Goal: Book appointment/travel/reservation

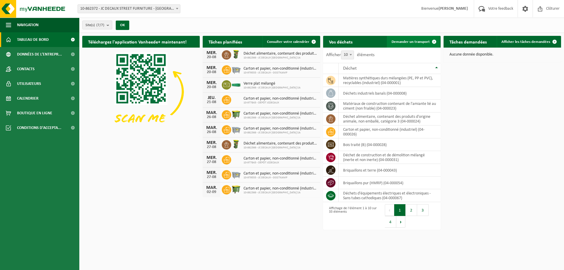
click at [421, 41] on span "Demander un transport" at bounding box center [411, 42] width 38 height 4
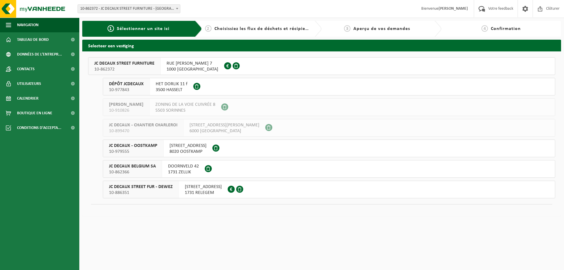
click at [120, 166] on span "JC DECAUX BELGIUM SA" at bounding box center [132, 166] width 47 height 6
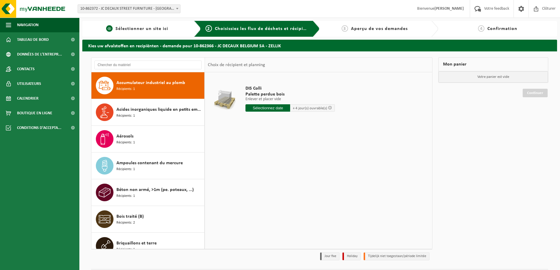
click at [137, 30] on span "Sélectionner un site ici" at bounding box center [141, 28] width 53 height 5
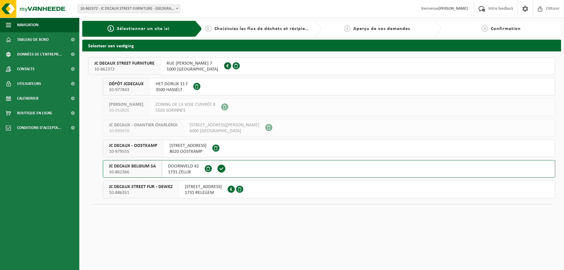
click at [124, 185] on span "JC DECAUX STREET FUR - DEWEZ" at bounding box center [141, 187] width 64 height 6
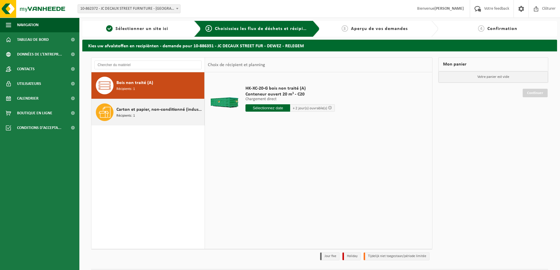
click at [131, 112] on span "Carton et papier, non-conditionné (industriel)" at bounding box center [159, 109] width 86 height 7
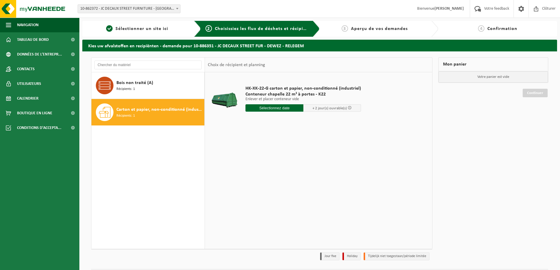
click at [278, 109] on input "text" at bounding box center [274, 107] width 58 height 7
click at [291, 171] on div "22" at bounding box center [292, 169] width 10 height 9
type input "à partir de 2025-08-22"
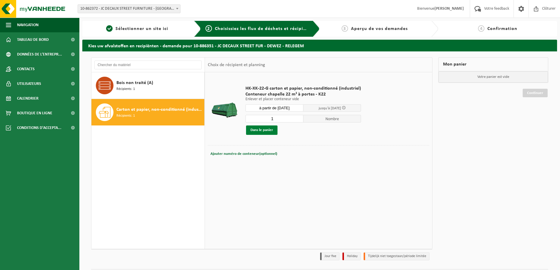
click at [258, 128] on button "Dans le panier" at bounding box center [261, 129] width 31 height 9
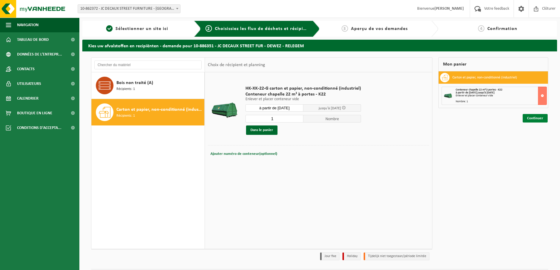
click at [535, 118] on link "Continuer" at bounding box center [535, 118] width 25 height 9
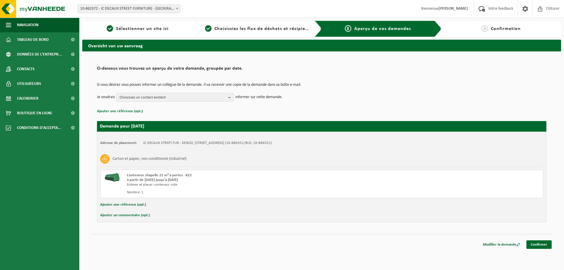
click at [126, 215] on button "Ajouter un commentaire (opt.)" at bounding box center [125, 216] width 50 height 8
click at [170, 219] on input "text" at bounding box center [331, 216] width 413 height 9
type input "fermeture du site à 15h30"
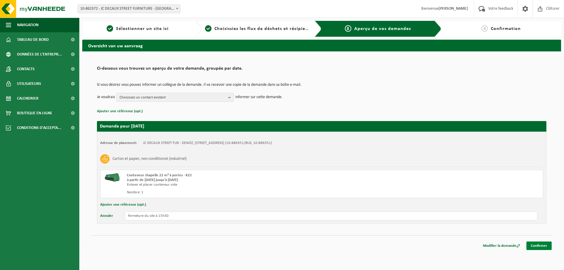
click at [540, 247] on link "Confirmer" at bounding box center [539, 246] width 25 height 9
